Goal: Information Seeking & Learning: Understand process/instructions

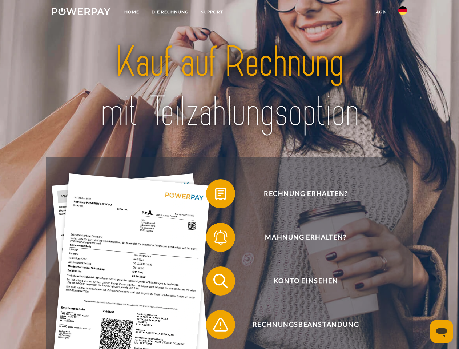
click at [81, 13] on img at bounding box center [81, 11] width 58 height 7
click at [402, 13] on img at bounding box center [402, 10] width 9 height 9
click at [380, 12] on link "agb" at bounding box center [380, 11] width 23 height 13
click at [215, 195] on span at bounding box center [209, 193] width 36 height 36
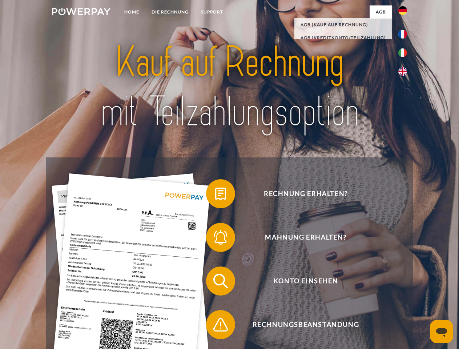
click at [215, 239] on span at bounding box center [209, 237] width 36 height 36
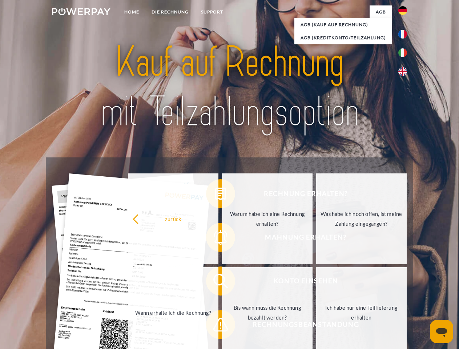
click at [222, 282] on link "Bis wann muss die Rechnung bezahlt werden?" at bounding box center [267, 312] width 90 height 91
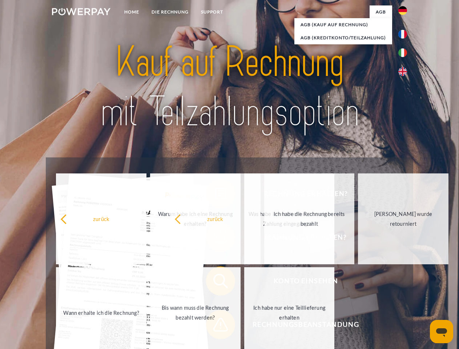
click at [215, 326] on span at bounding box center [209, 324] width 36 height 36
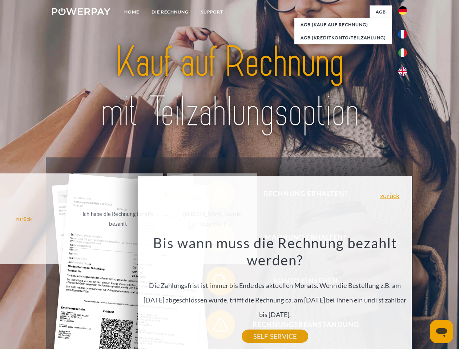
click at [441, 331] on icon "Messaging-Fenster öffnen" at bounding box center [441, 332] width 11 height 9
